Goal: Task Accomplishment & Management: Complete application form

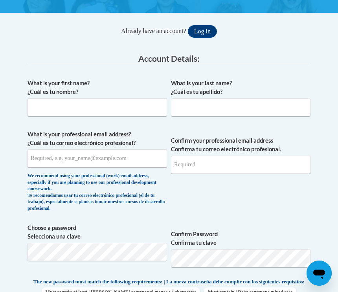
scroll to position [118, 0]
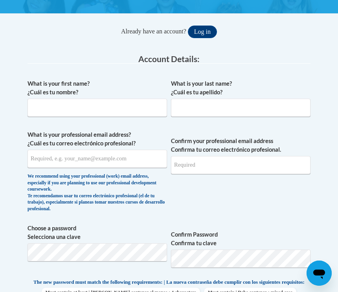
click at [87, 96] on label "What is your first name? ¿Cuál es tu nombre?" at bounding box center [98, 87] width 140 height 17
click at [87, 99] on input "What is your first name? ¿Cuál es tu nombre?" at bounding box center [98, 108] width 140 height 18
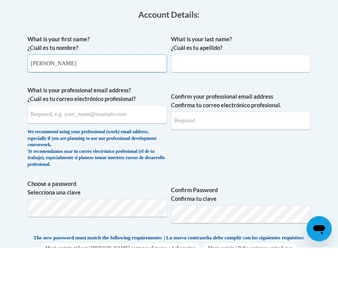
type input "[PERSON_NAME]"
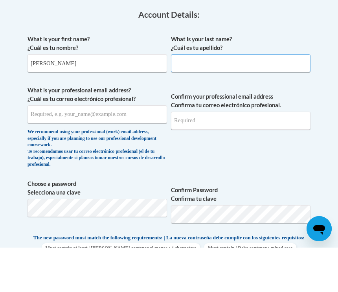
click at [213, 99] on input "What is your last name? ¿Cuál es tu apellido?" at bounding box center [241, 108] width 140 height 18
type input "Wheeler"
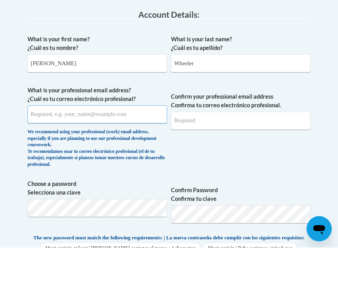
click at [116, 150] on input "What is your professional email address? ¿Cuál es tu correo electrónico profesi…" at bounding box center [98, 159] width 140 height 18
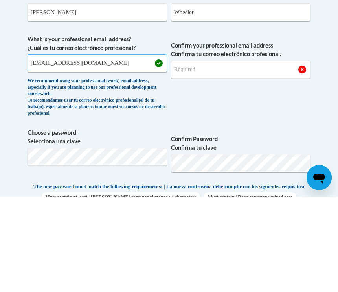
type input "[EMAIL_ADDRESS][DOMAIN_NAME]"
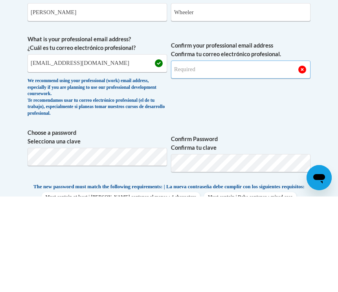
click at [212, 156] on input "Confirm your professional email address Confirma tu correo electrónico profesio…" at bounding box center [241, 165] width 140 height 18
type input "[EMAIL_ADDRESS][DOMAIN_NAME]"
click at [304, 131] on span "Confirm your professional email address Confirma tu correo electrónico profesio…" at bounding box center [241, 174] width 140 height 86
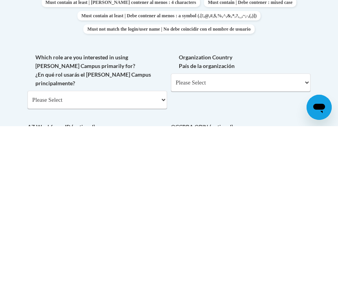
scroll to position [244, 0]
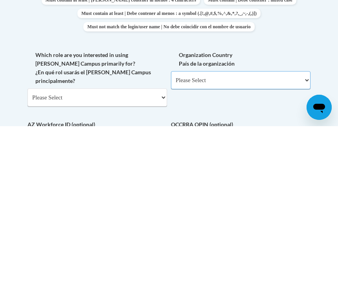
click at [267, 237] on select "Please Select [GEOGRAPHIC_DATA] | [GEOGRAPHIC_DATA] Outside of [GEOGRAPHIC_DATA…" at bounding box center [241, 246] width 140 height 18
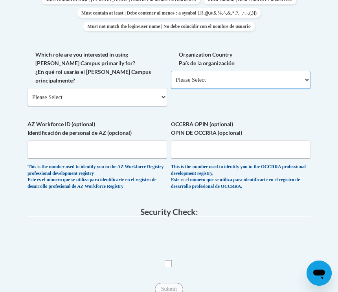
select select "ad49bcad-a171-4b2e-b99c-48b446064914"
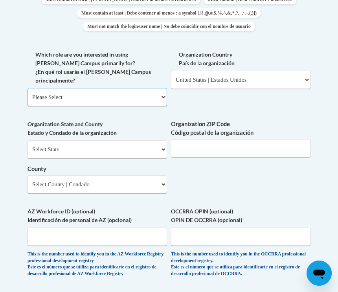
click at [138, 88] on select "Please Select College/University | Colegio/Universidad Community/Nonprofit Part…" at bounding box center [98, 97] width 140 height 18
select select "fbf2d438-af2f-41f8-98f1-81c410e29de3"
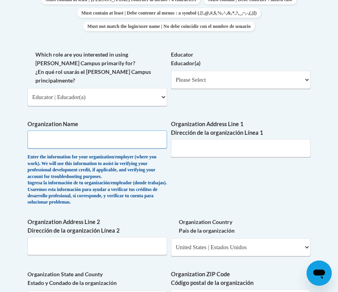
click at [127, 131] on input "Organization Name" at bounding box center [98, 140] width 140 height 18
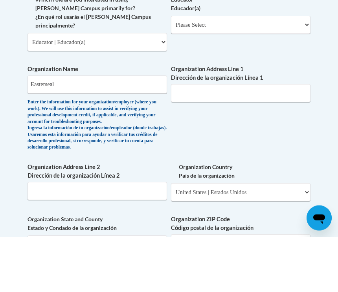
click at [207, 115] on div "What is your first name? ¿Cuál es tu nombre? [PERSON_NAME] What is your last na…" at bounding box center [169, 109] width 283 height 653
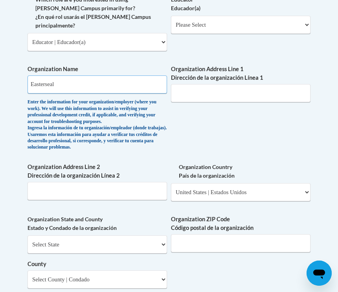
click at [133, 76] on input "Easterseal" at bounding box center [98, 85] width 140 height 18
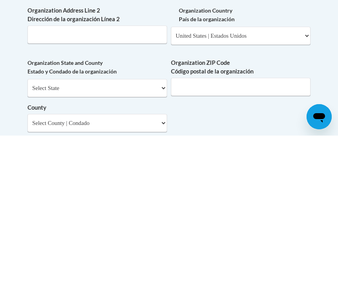
type input "Easterseal [GEOGRAPHIC_DATA][US_STATE]"
click at [236, 234] on input "Organization ZIP Code Código postal de la organización" at bounding box center [241, 243] width 140 height 18
type input "30354"
click at [120, 236] on select "Select State [US_STATE] [US_STATE] [US_STATE] [US_STATE] [US_STATE] [US_STATE] …" at bounding box center [98, 245] width 140 height 18
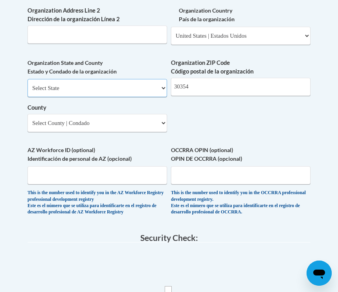
select select "[US_STATE]"
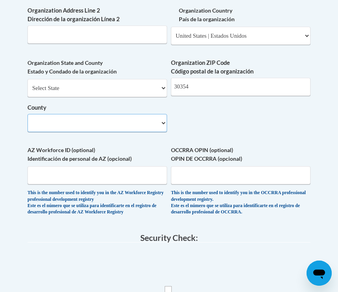
click at [96, 114] on select "County" at bounding box center [98, 123] width 140 height 18
select select "[PERSON_NAME]"
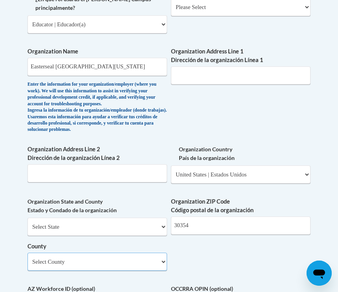
scroll to position [483, 0]
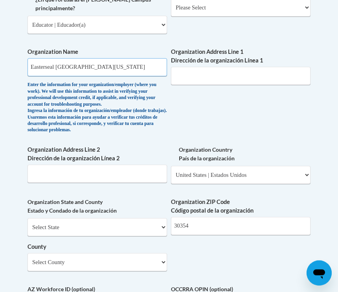
click at [129, 59] on input "Easterseal [GEOGRAPHIC_DATA][US_STATE]" at bounding box center [98, 68] width 140 height 18
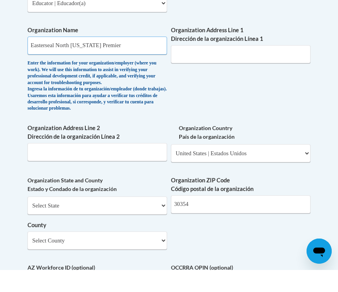
type input "Easterseal North [US_STATE] Premier"
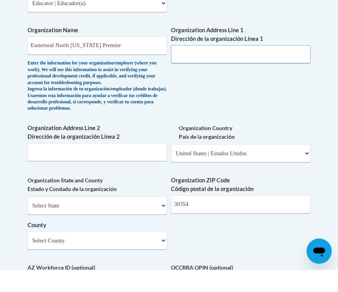
click at [209, 67] on input "Organization Address Line 1 Dirección de la organización Línea 1" at bounding box center [241, 76] width 140 height 18
click at [247, 67] on input "399 [GEOGRAPHIC_DATA]" at bounding box center [241, 76] width 140 height 18
click at [248, 67] on input "399 [GEOGRAPHIC_DATA]" at bounding box center [241, 76] width 140 height 18
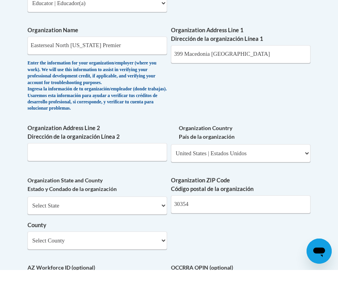
click at [205, 48] on label "Organization Address Line 1 Dirección de la organización Línea 1" at bounding box center [241, 56] width 140 height 17
click at [205, 67] on input "399 Macedonia [GEOGRAPHIC_DATA]" at bounding box center [241, 76] width 140 height 18
click at [233, 67] on input "399 Macedonia [GEOGRAPHIC_DATA]" at bounding box center [241, 76] width 140 height 18
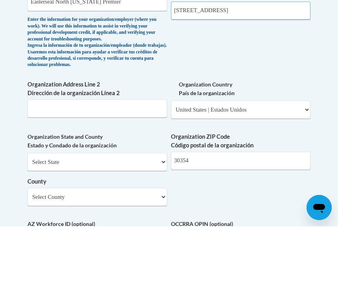
type input "[STREET_ADDRESS]"
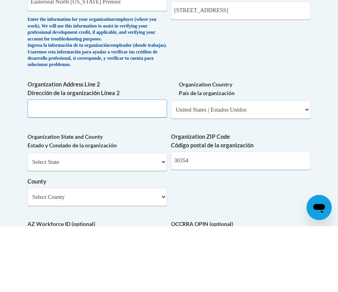
click at [118, 165] on input "Organization Address Line 2 Dirección de la organización Línea 2" at bounding box center [98, 174] width 140 height 18
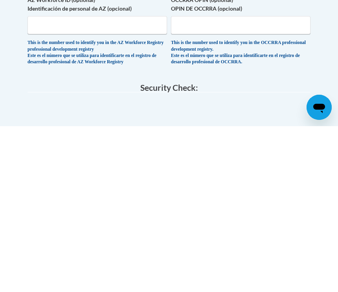
type input "[GEOGRAPHIC_DATA]"
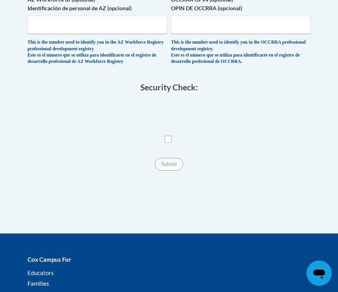
click at [169, 136] on input "Checkbox" at bounding box center [168, 139] width 7 height 7
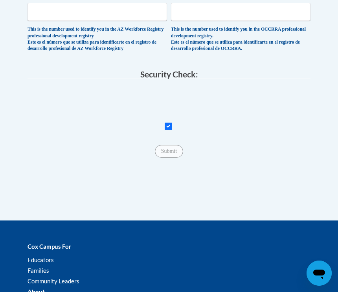
click at [170, 123] on input "Checkbox" at bounding box center [168, 126] width 7 height 7
click at [168, 123] on input "Checkbox" at bounding box center [168, 126] width 7 height 7
checkbox input "true"
click at [175, 148] on span "Submit" at bounding box center [169, 151] width 28 height 6
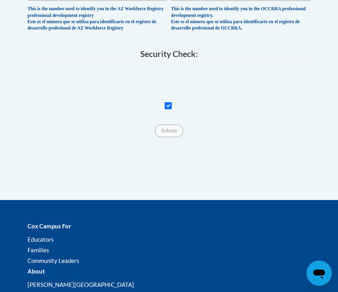
scroll to position [796, 0]
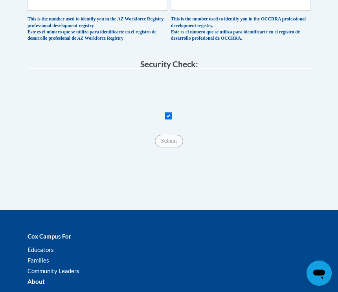
click at [171, 138] on span "Submit" at bounding box center [169, 141] width 28 height 6
click at [172, 138] on span "Submit" at bounding box center [169, 141] width 28 height 6
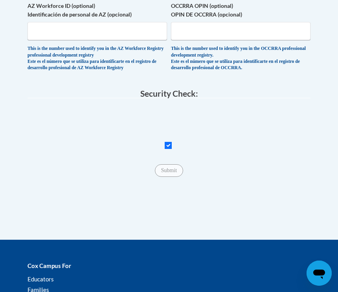
scroll to position [766, 0]
click at [175, 168] on span "Submit" at bounding box center [169, 171] width 28 height 6
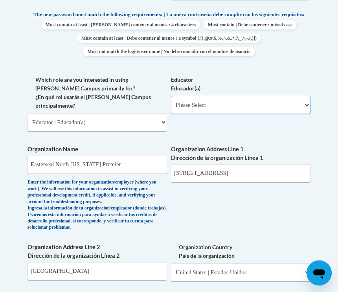
click at [261, 99] on select "Please Select Early Learning/Daycare Teacher/Family Home Care Provider | Maestr…" at bounding box center [241, 105] width 140 height 18
select select "5e2af403-4f2c-4e49-a02f-103e55d7b75b"
select select "null"
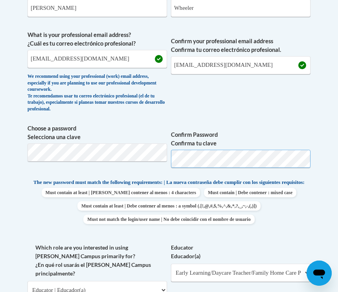
scroll to position [218, 72]
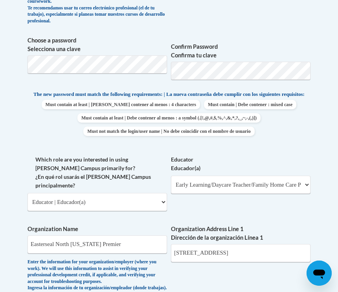
scroll to position [306, 0]
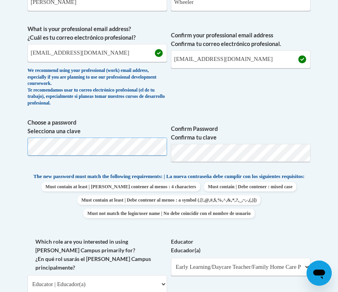
scroll to position [223, 0]
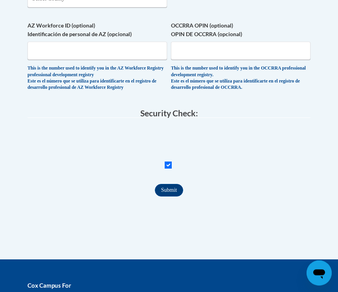
scroll to position [747, 0]
click at [170, 184] on input "Submit" at bounding box center [169, 190] width 28 height 13
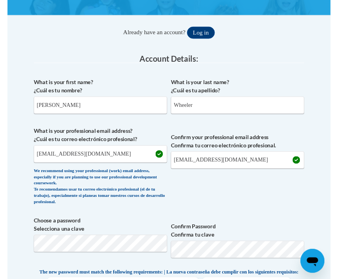
scroll to position [0, 0]
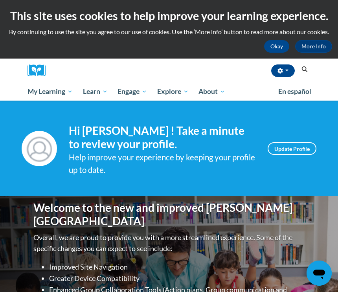
click at [0, 0] on span "Group Discussions" at bounding box center [0, 0] width 0 height 0
